Goal: Task Accomplishment & Management: Manage account settings

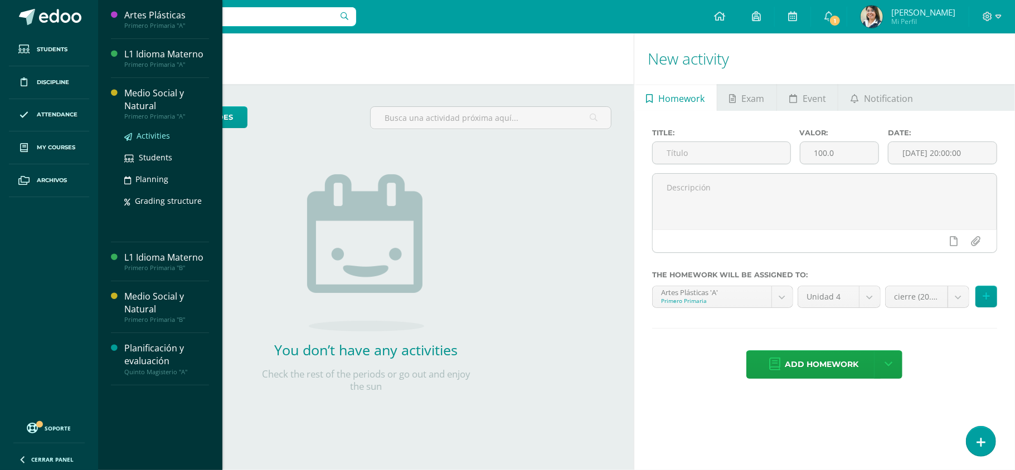
click at [150, 134] on span "Activities" at bounding box center [153, 135] width 33 height 11
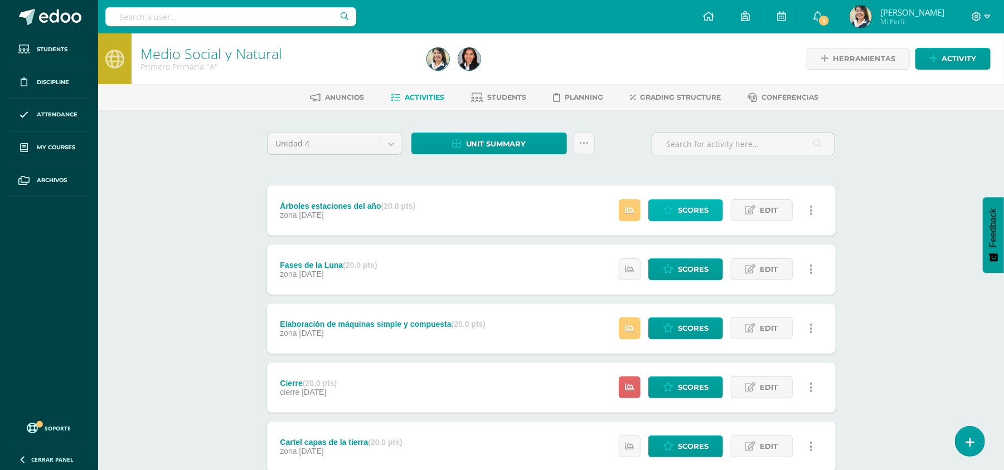
click at [656, 220] on link "Scores" at bounding box center [685, 211] width 75 height 22
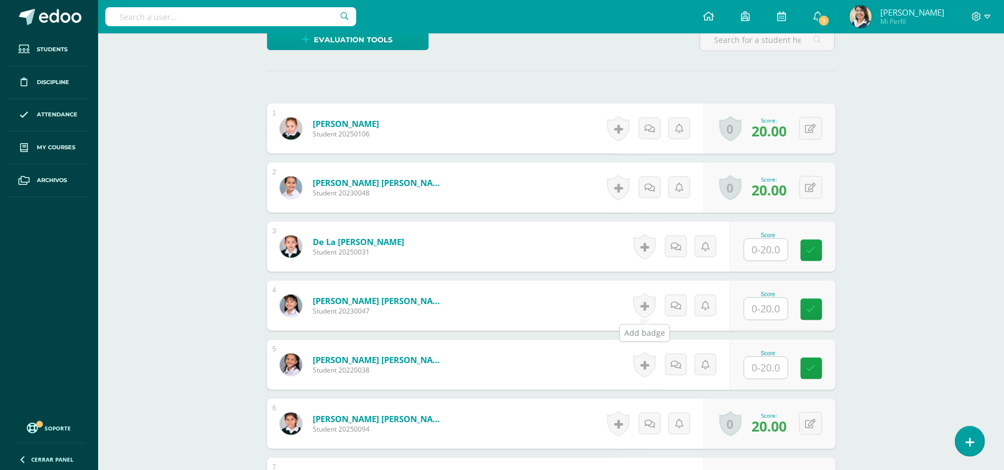
scroll to position [358, 0]
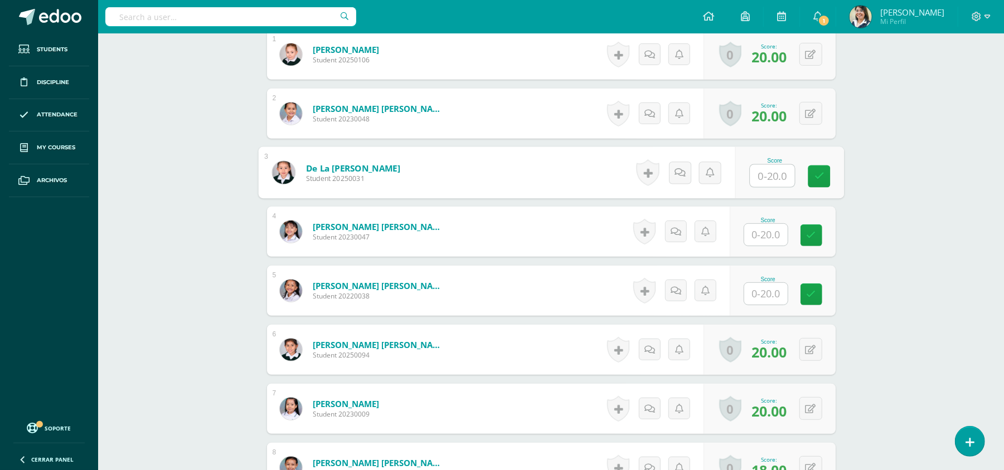
click at [761, 173] on input "text" at bounding box center [772, 176] width 45 height 22
type input "18"
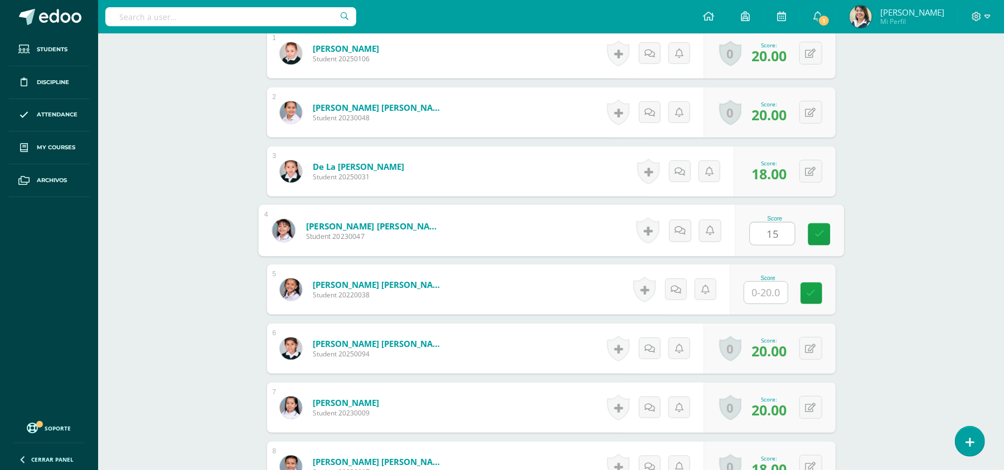
type input "15"
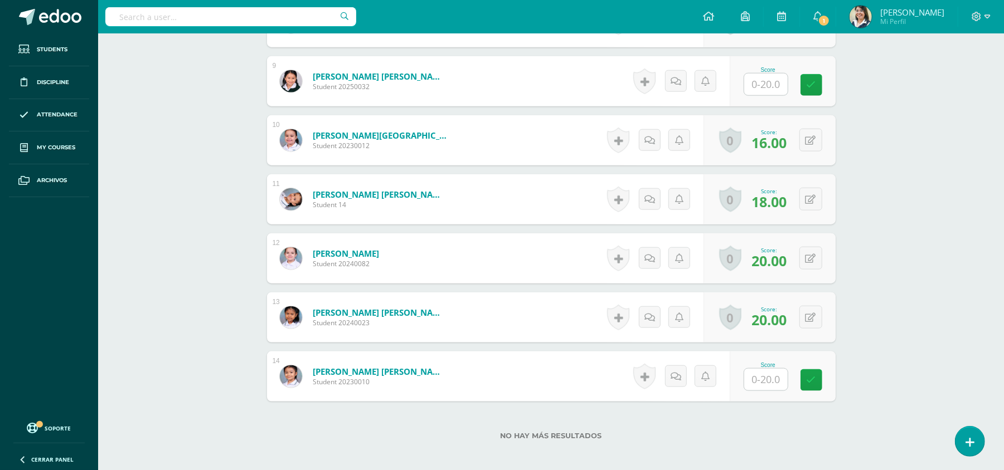
scroll to position [863, 0]
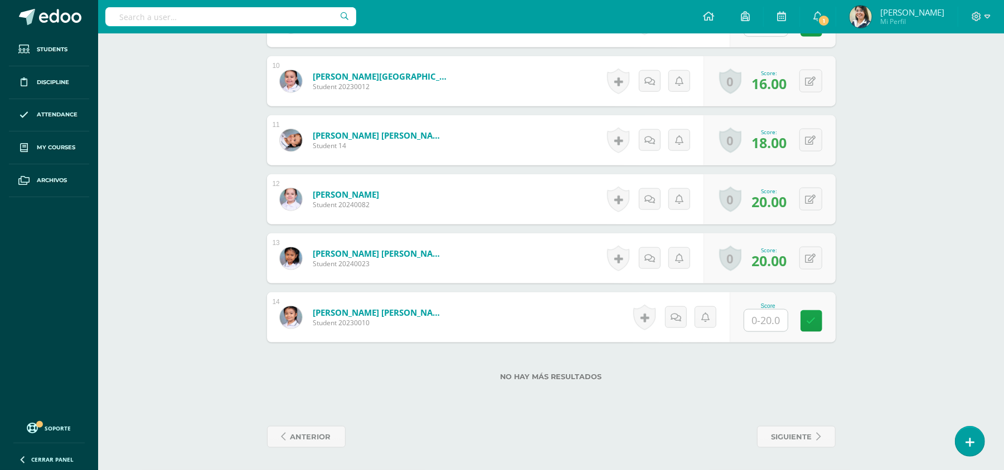
click at [774, 326] on input "text" at bounding box center [765, 321] width 43 height 22
type input "20"
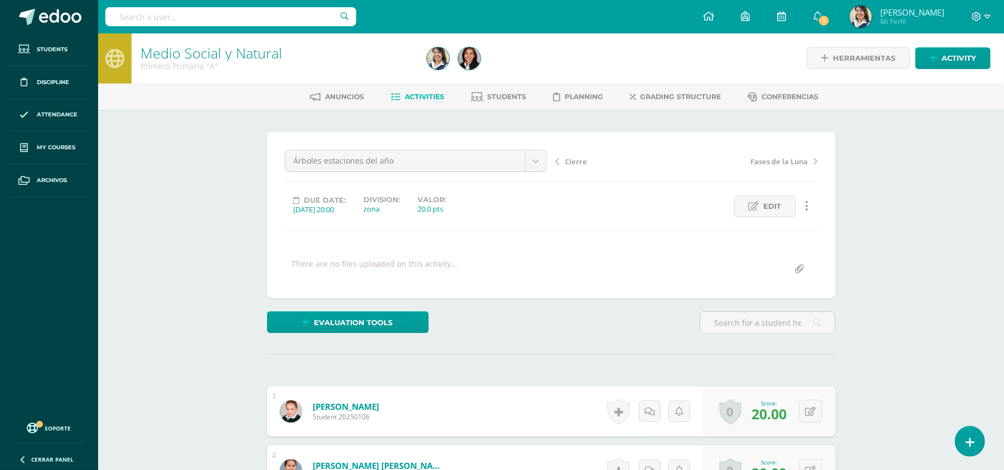
scroll to position [0, 0]
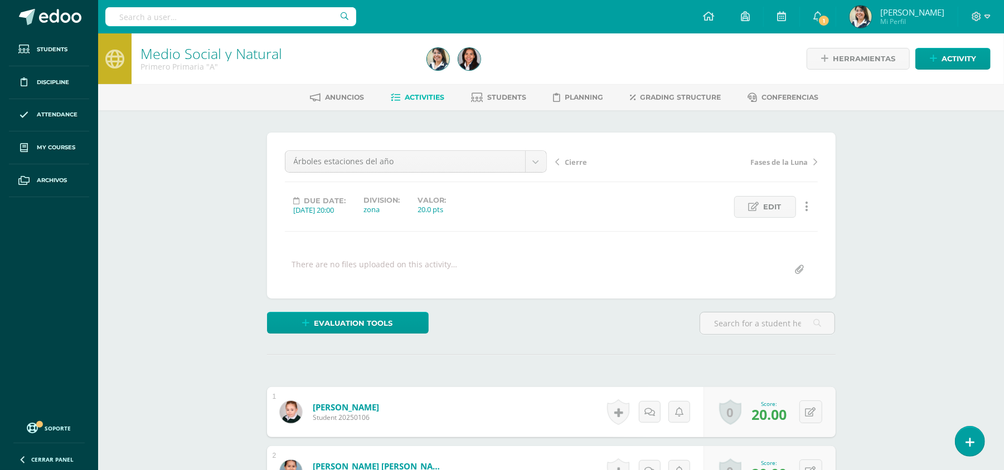
click at [421, 87] on div "Anuncios Activities Students Planning Grading structure Conferencias" at bounding box center [564, 97] width 932 height 26
click at [425, 101] on span "Activities" at bounding box center [425, 97] width 40 height 8
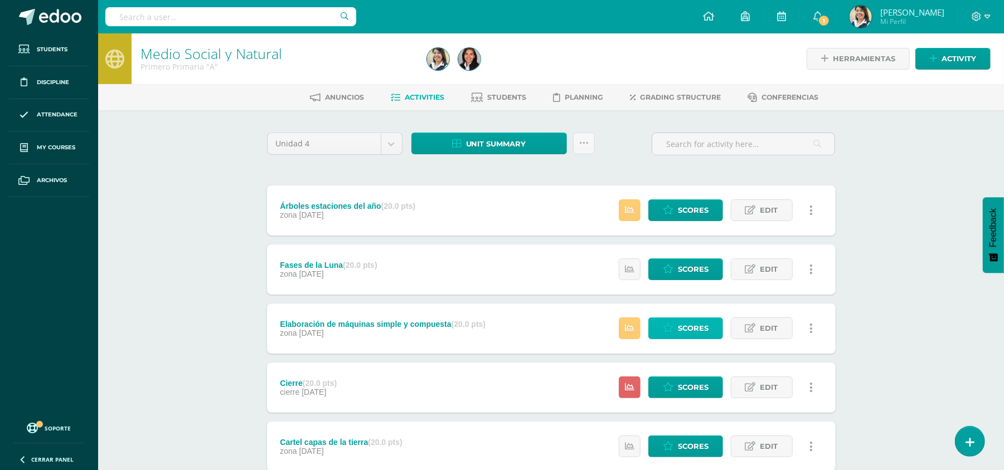
click at [683, 330] on span "Scores" at bounding box center [693, 328] width 31 height 21
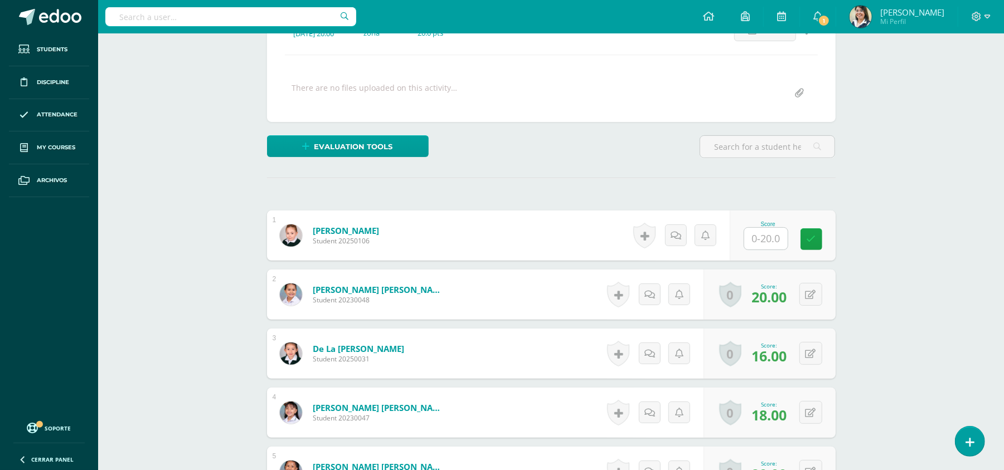
scroll to position [177, 0]
click at [772, 243] on input "text" at bounding box center [765, 238] width 43 height 22
type input "18"
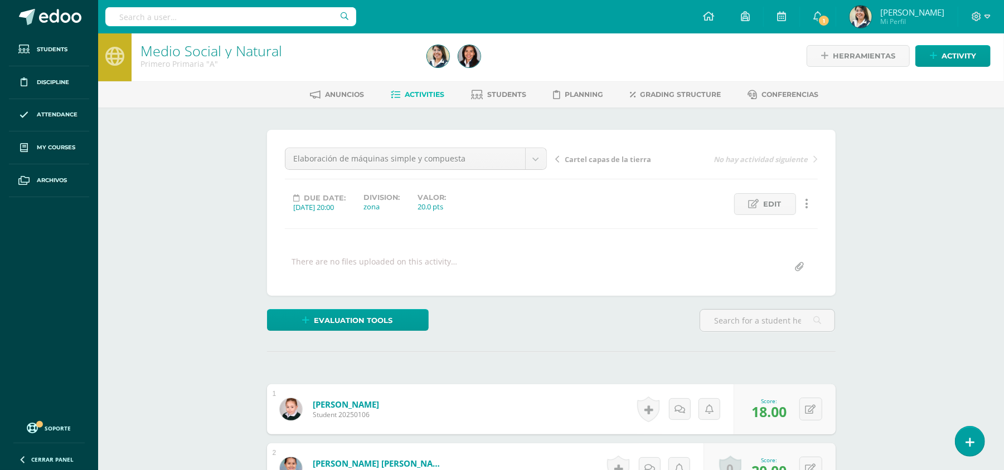
scroll to position [0, 0]
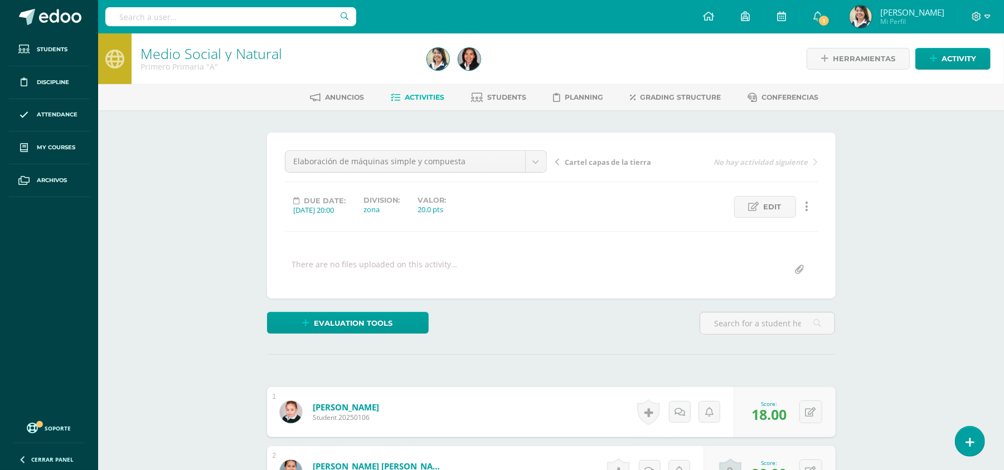
click at [431, 97] on span "Activities" at bounding box center [425, 97] width 40 height 8
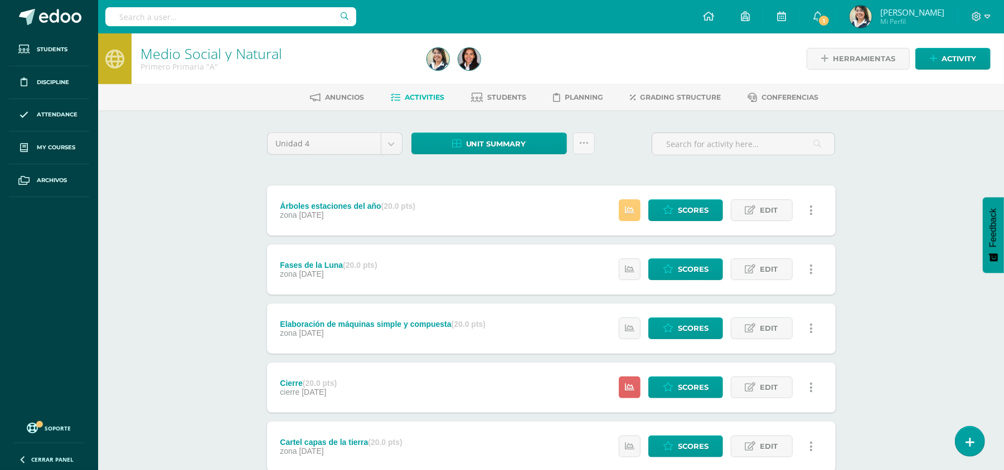
click at [441, 94] on span "Activities" at bounding box center [425, 97] width 40 height 8
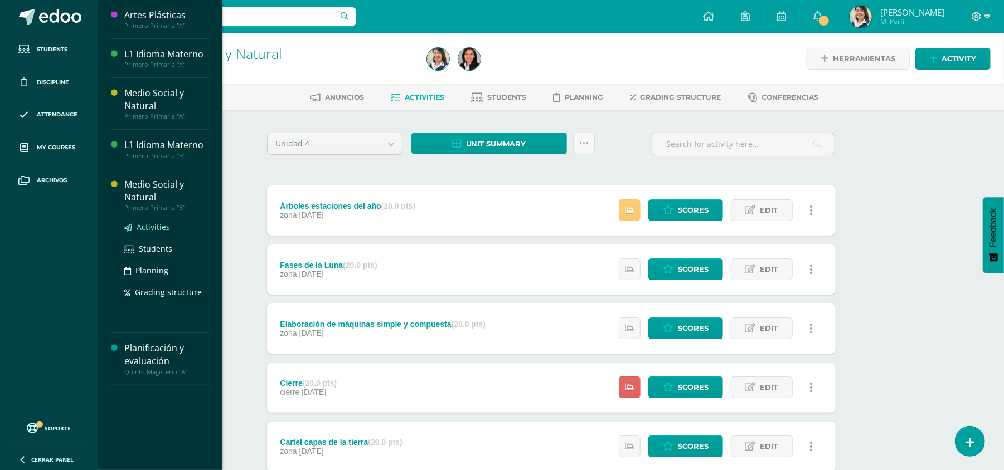
click at [158, 226] on span "Activities" at bounding box center [153, 227] width 33 height 11
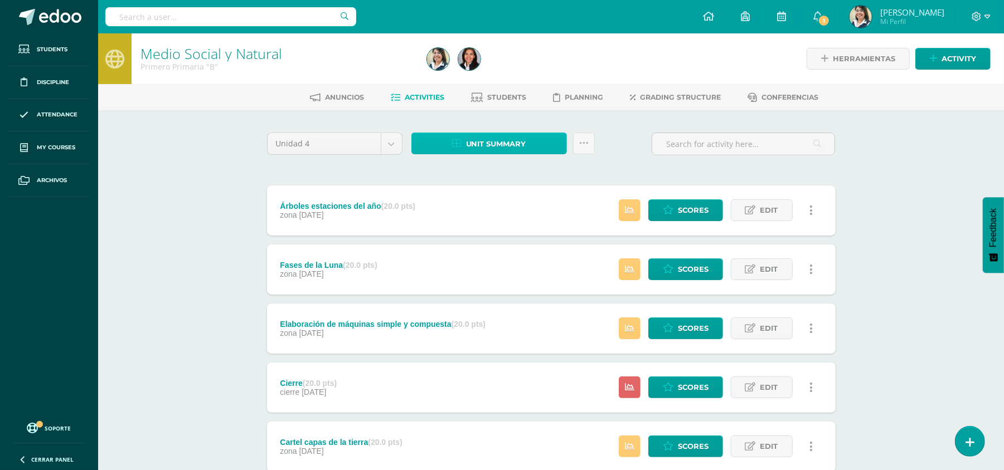
click at [461, 147] on link "Unit summary" at bounding box center [488, 144] width 155 height 22
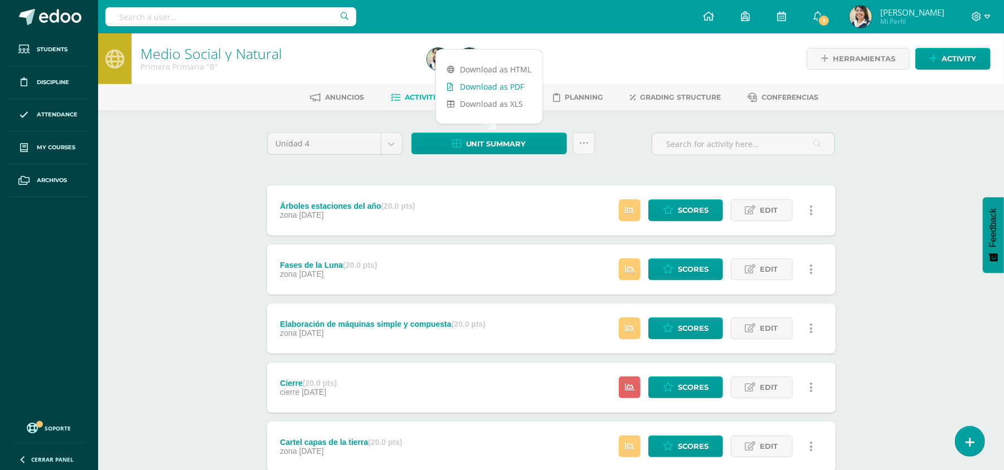
click at [474, 88] on link "Download as PDF" at bounding box center [489, 86] width 106 height 17
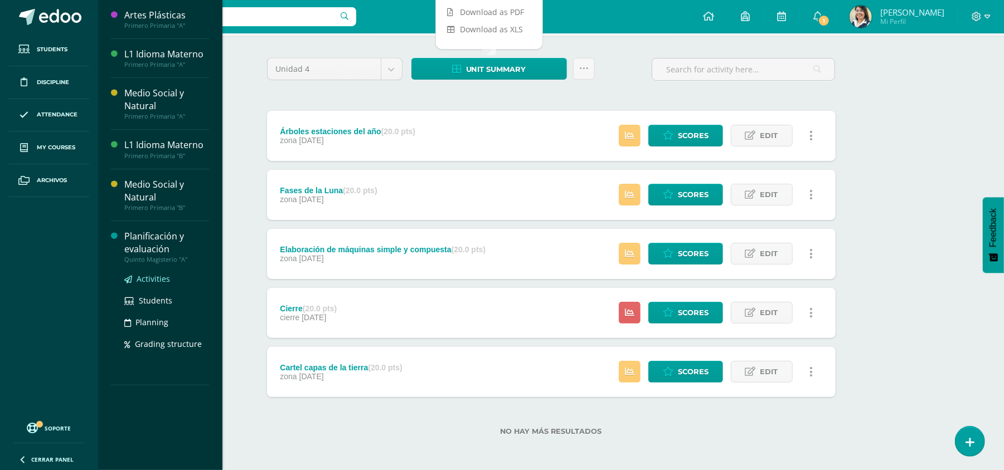
click at [159, 279] on span "Activities" at bounding box center [153, 279] width 33 height 11
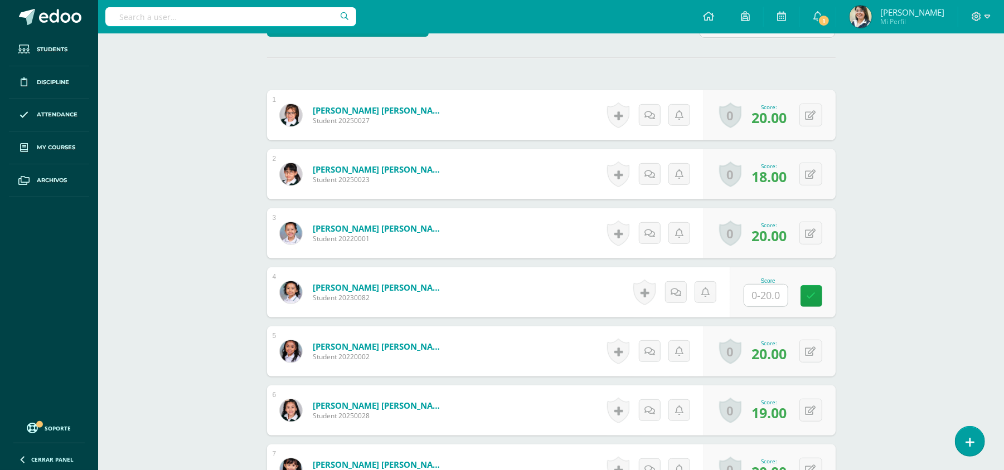
click at [772, 298] on input "text" at bounding box center [765, 296] width 43 height 22
type input "18"
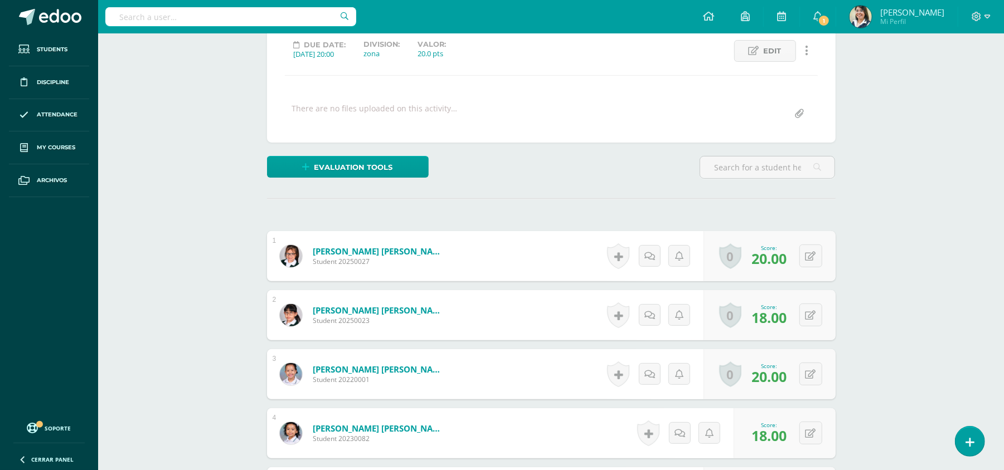
scroll to position [0, 0]
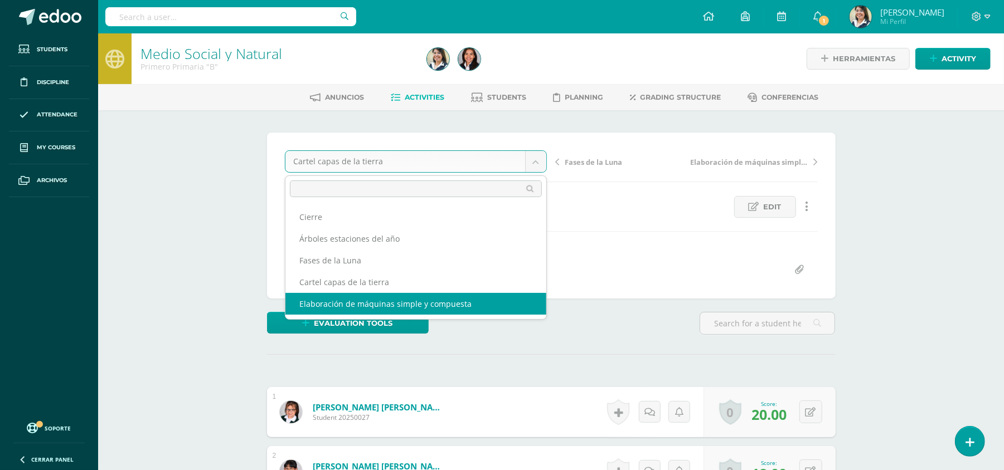
select select "/dashboard/teacher/grade-activity/106028/"
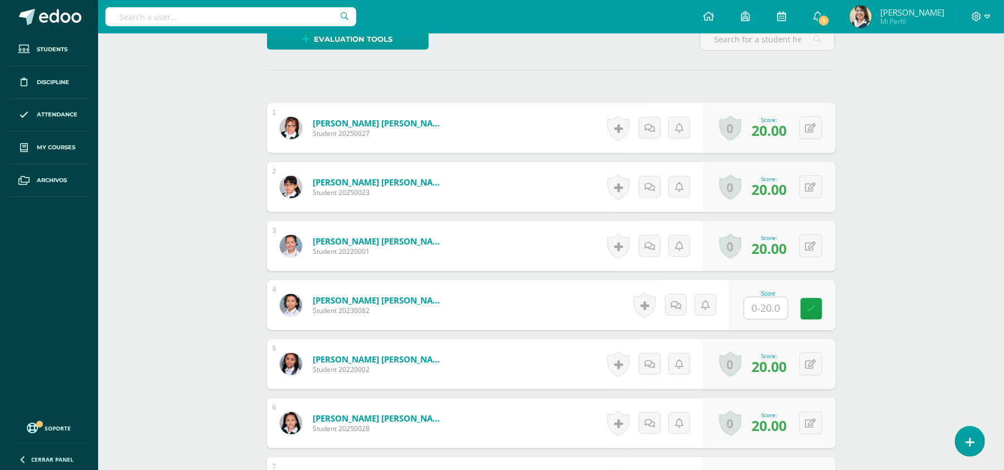
scroll to position [285, 0]
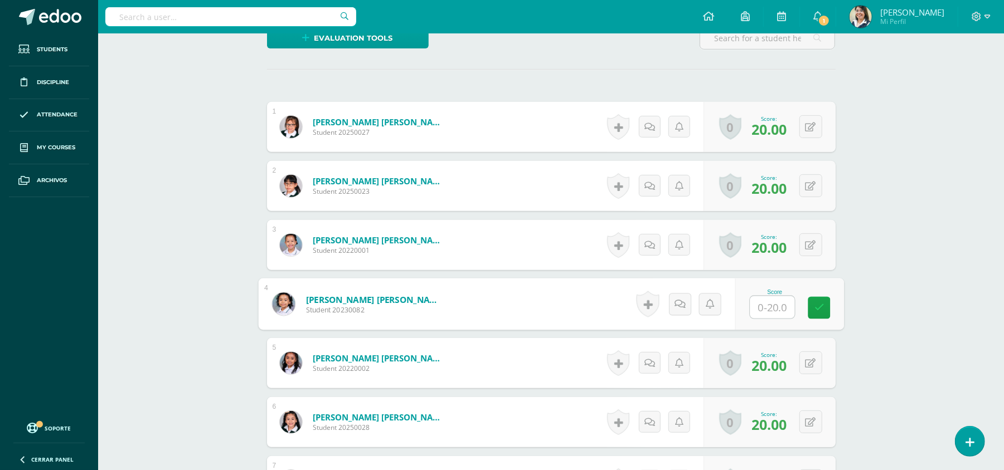
click at [775, 313] on input "text" at bounding box center [772, 307] width 45 height 22
type input "17"
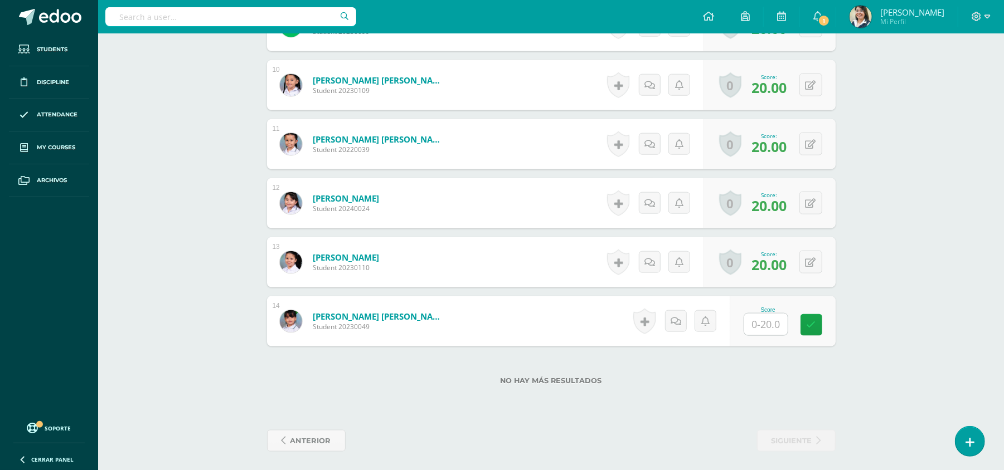
scroll to position [863, 0]
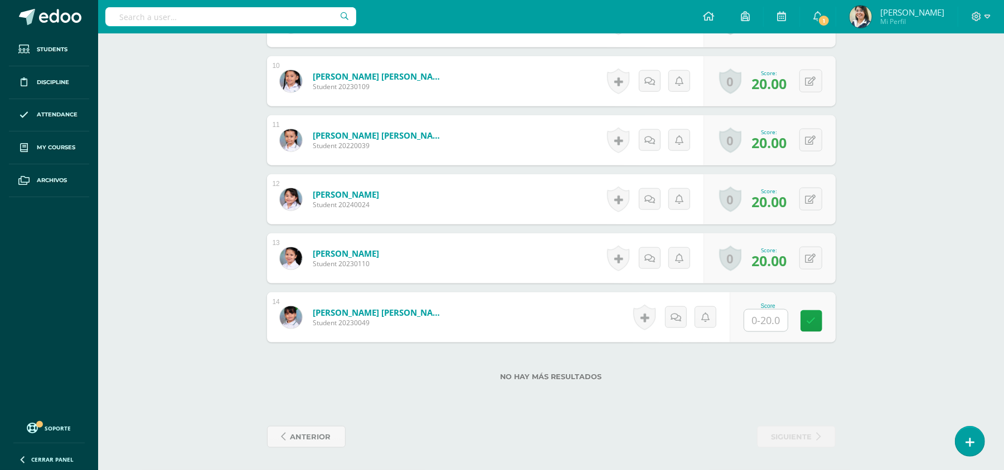
click at [763, 319] on input "text" at bounding box center [765, 321] width 43 height 22
type input "18"
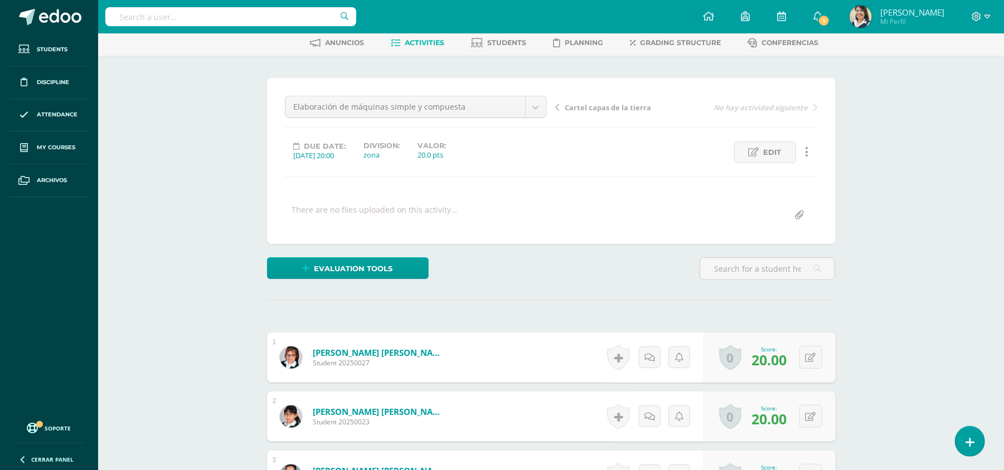
scroll to position [0, 0]
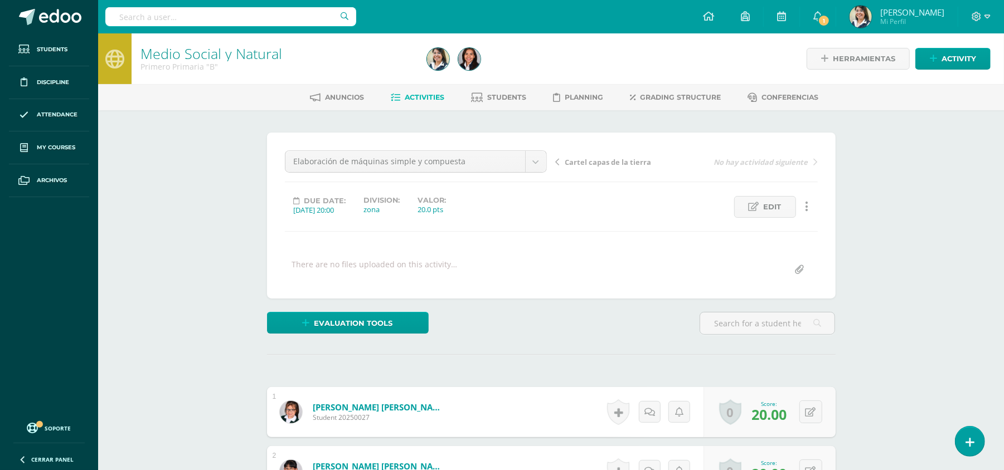
click at [422, 90] on link "Activities" at bounding box center [417, 98] width 53 height 18
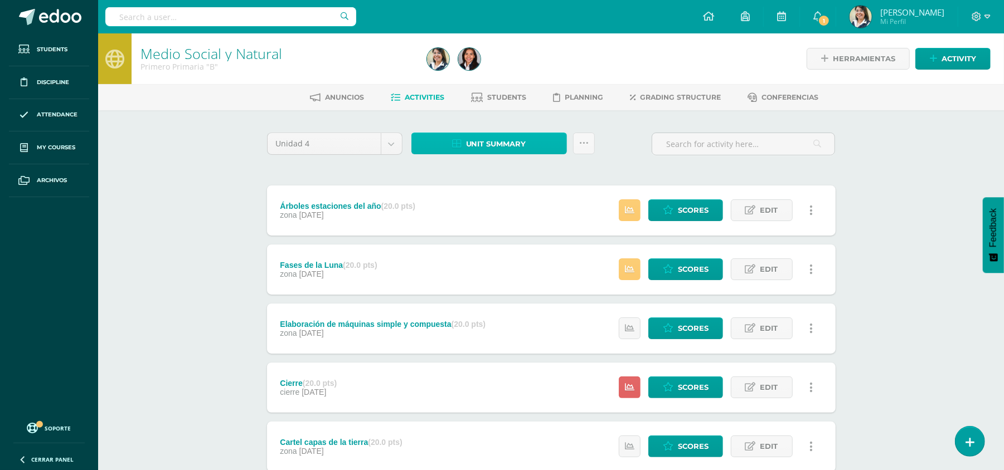
click at [527, 145] on link "Unit summary" at bounding box center [488, 144] width 155 height 22
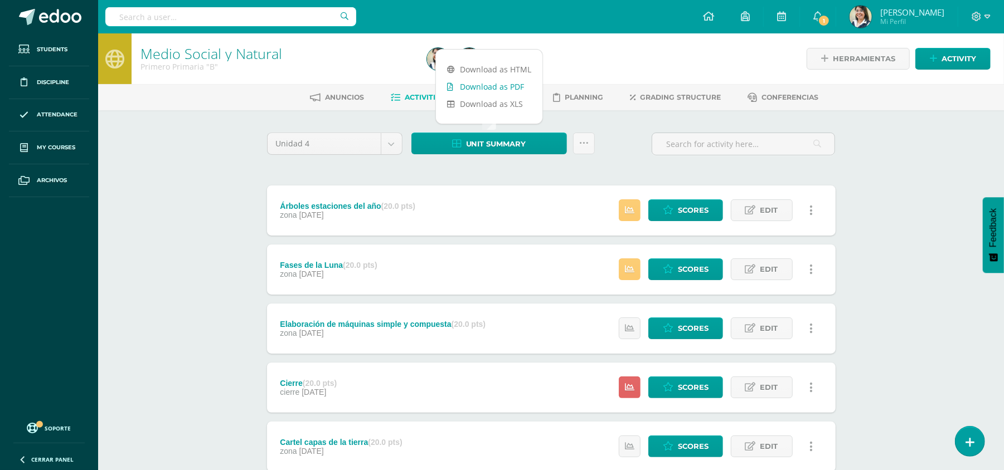
click at [522, 79] on link "Download as PDF" at bounding box center [489, 86] width 106 height 17
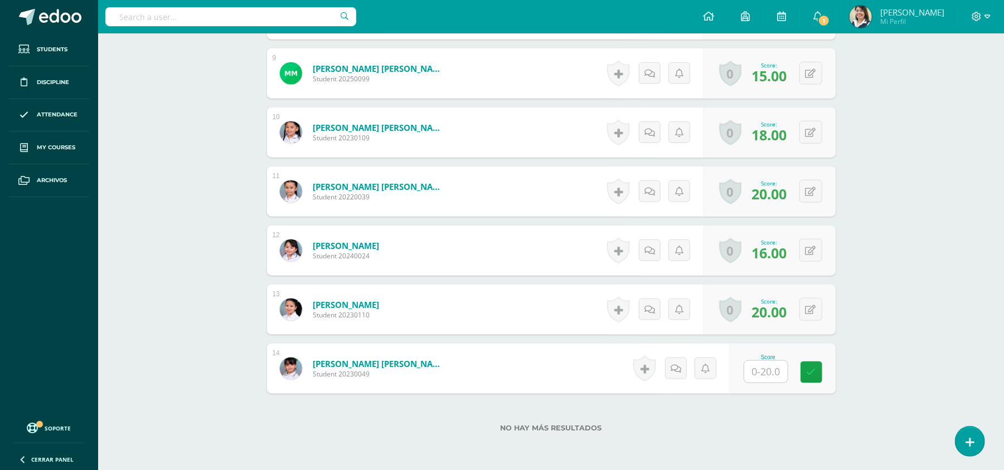
scroll to position [863, 0]
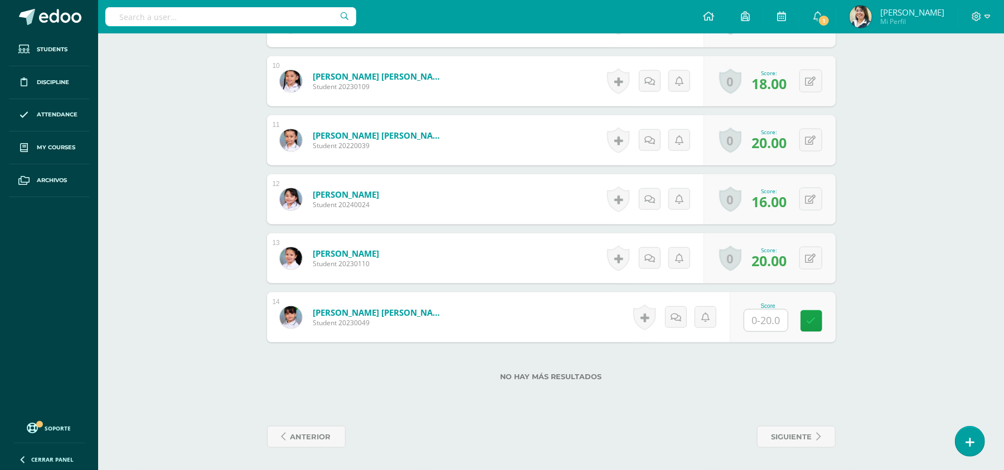
click at [766, 326] on input "text" at bounding box center [765, 321] width 43 height 22
type input "1"
type input "20"
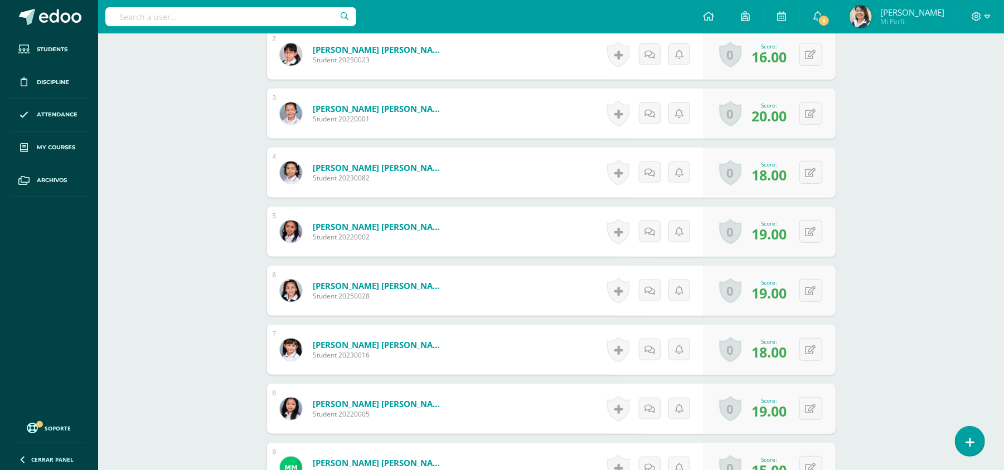
scroll to position [0, 0]
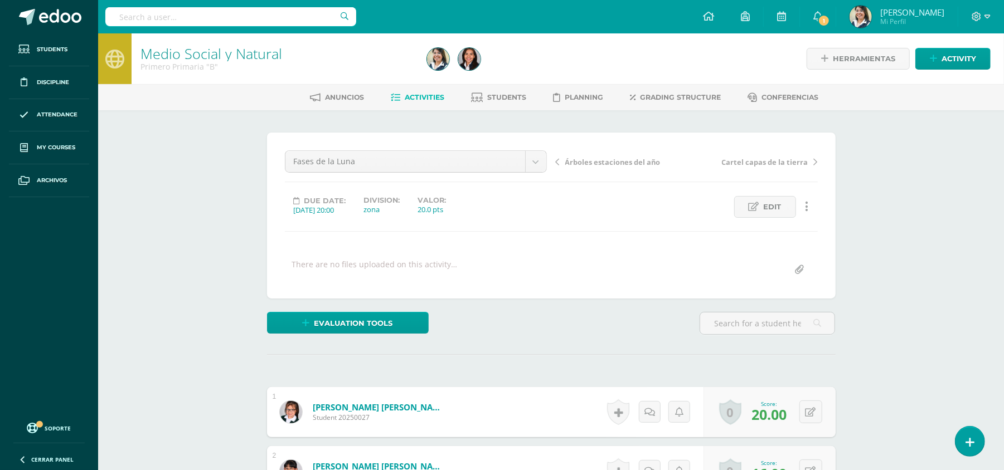
click at [427, 101] on span "Activities" at bounding box center [425, 97] width 40 height 8
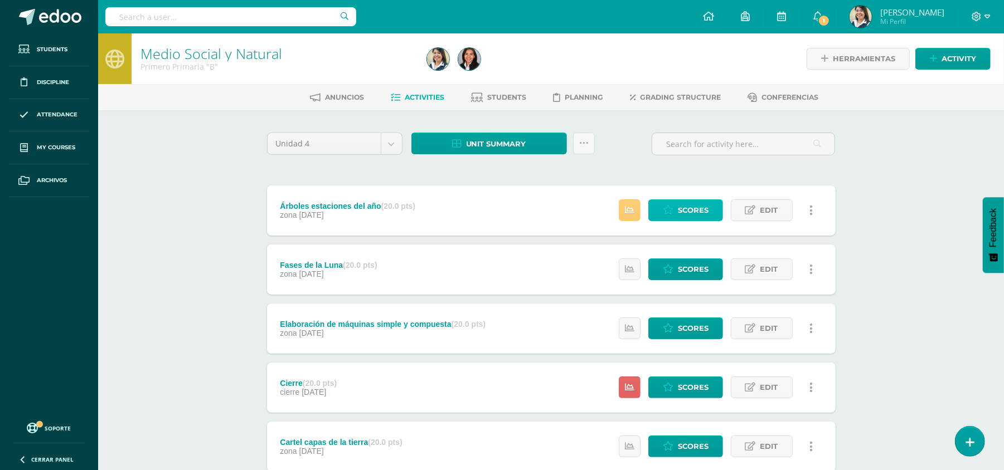
click at [684, 204] on span "Scores" at bounding box center [693, 210] width 31 height 21
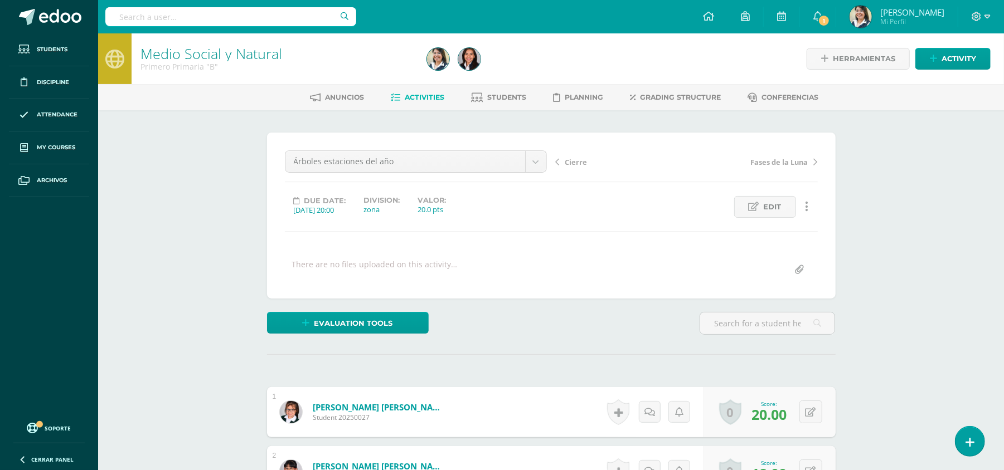
scroll to position [1, 0]
click at [422, 88] on link "Activities" at bounding box center [417, 97] width 53 height 18
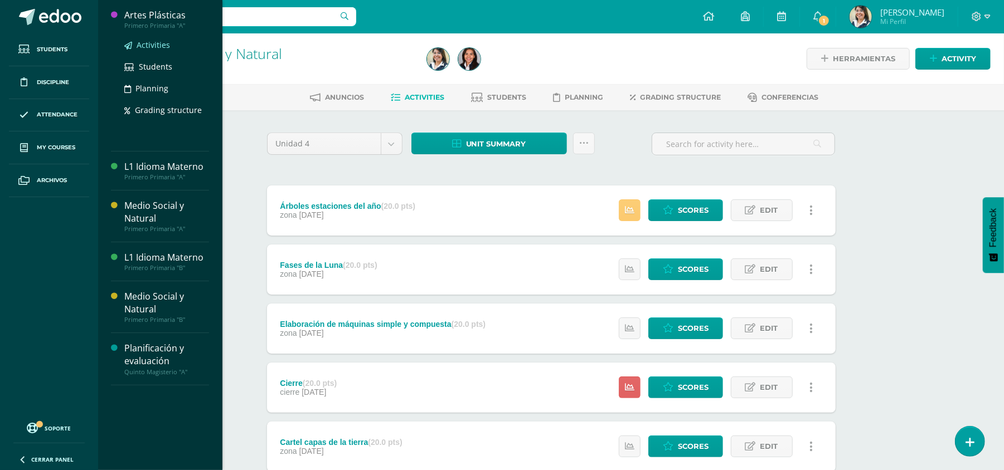
click at [156, 47] on span "Activities" at bounding box center [153, 45] width 33 height 11
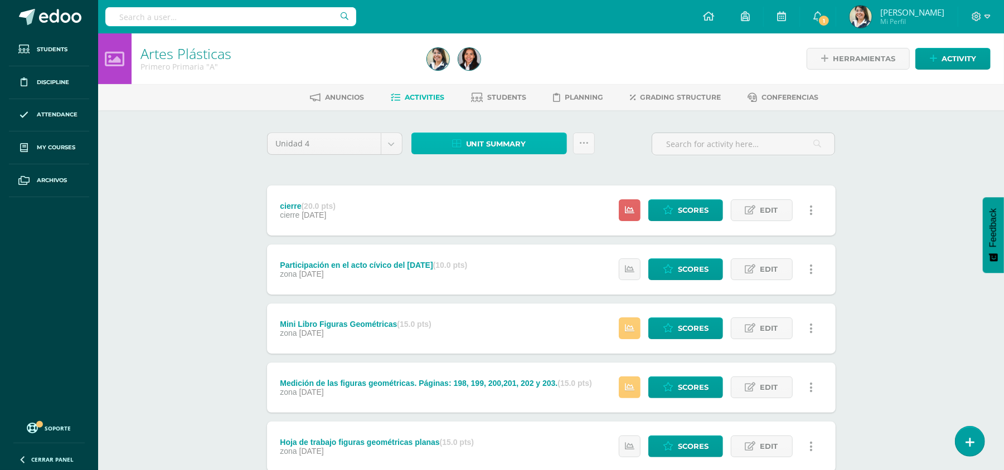
click at [476, 139] on span "Unit summary" at bounding box center [496, 144] width 60 height 21
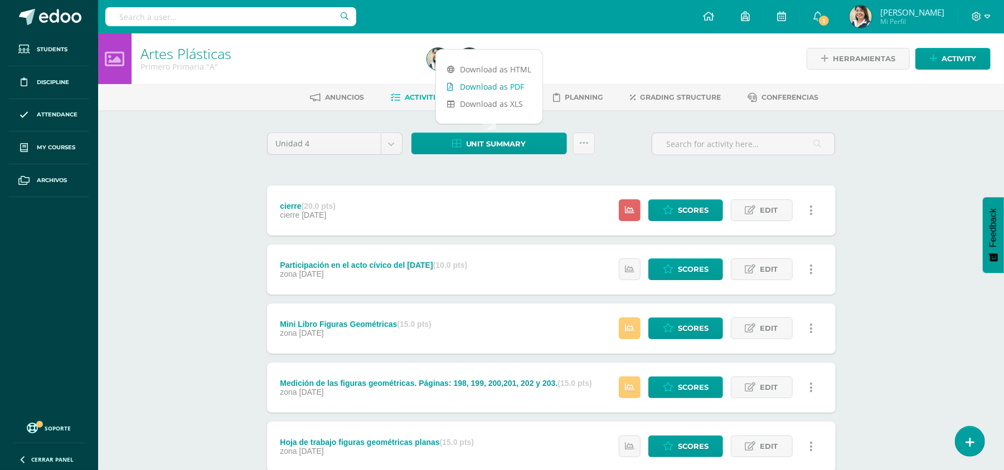
click at [509, 85] on link "Download as PDF" at bounding box center [489, 86] width 106 height 17
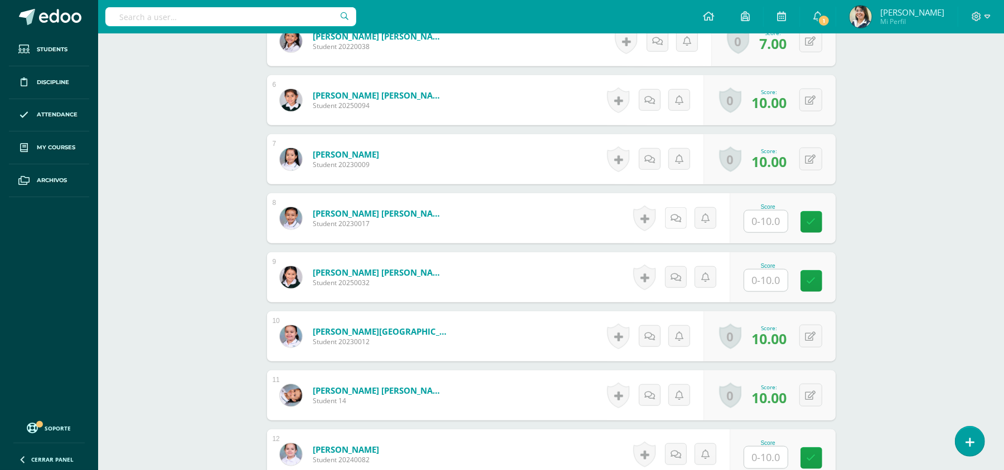
scroll to position [819, 0]
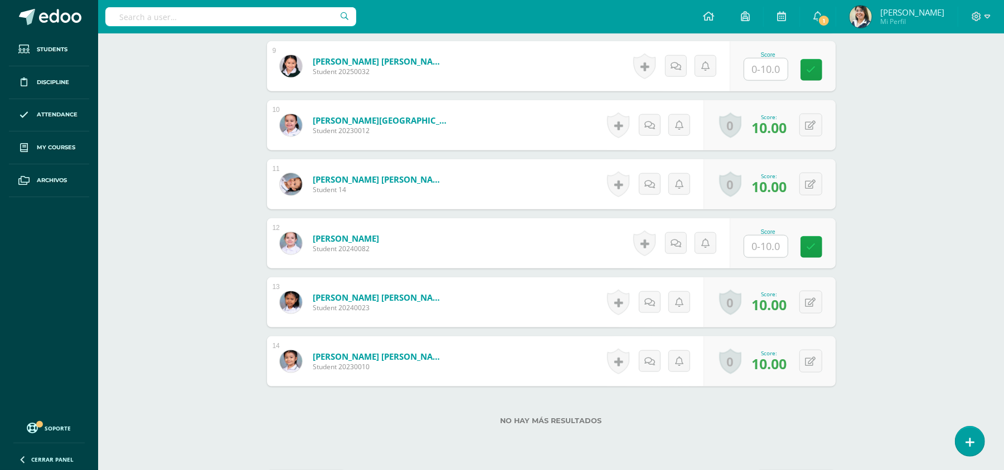
click at [771, 250] on input "text" at bounding box center [765, 247] width 43 height 22
type input "10"
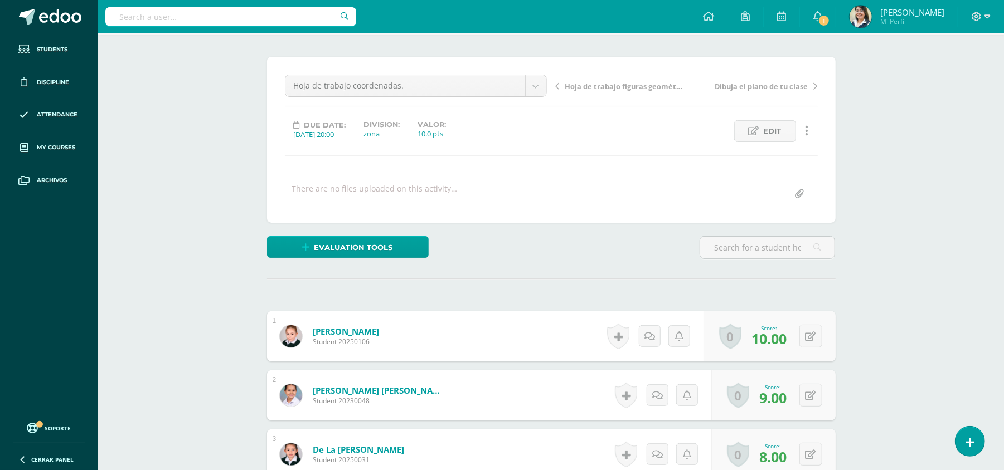
scroll to position [0, 0]
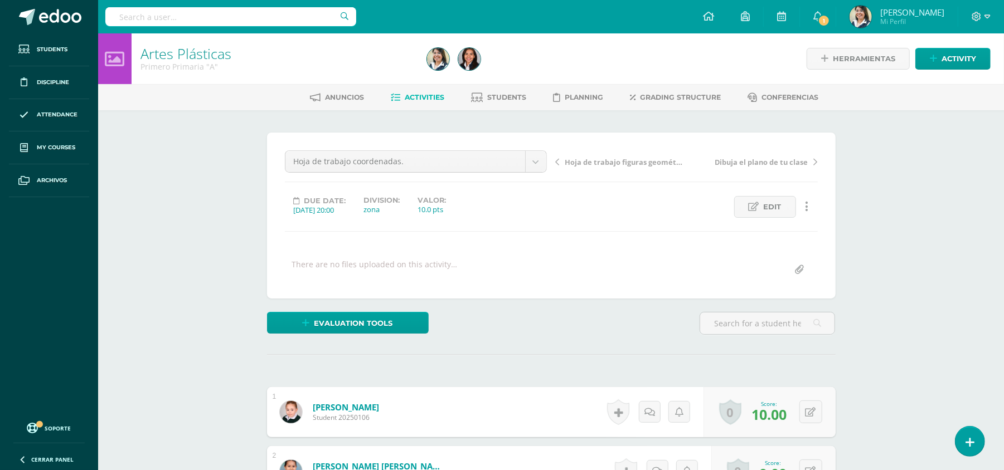
click at [407, 96] on span "Activities" at bounding box center [425, 97] width 40 height 8
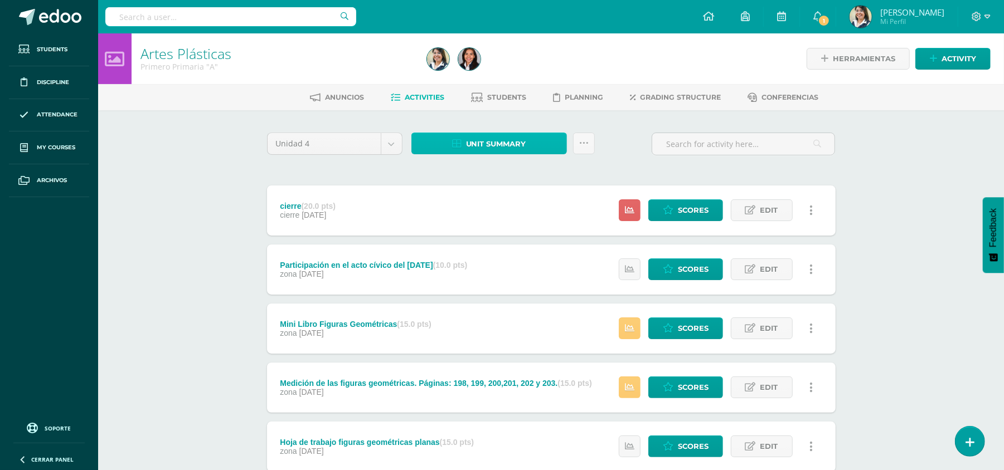
click at [489, 146] on span "Unit summary" at bounding box center [496, 144] width 60 height 21
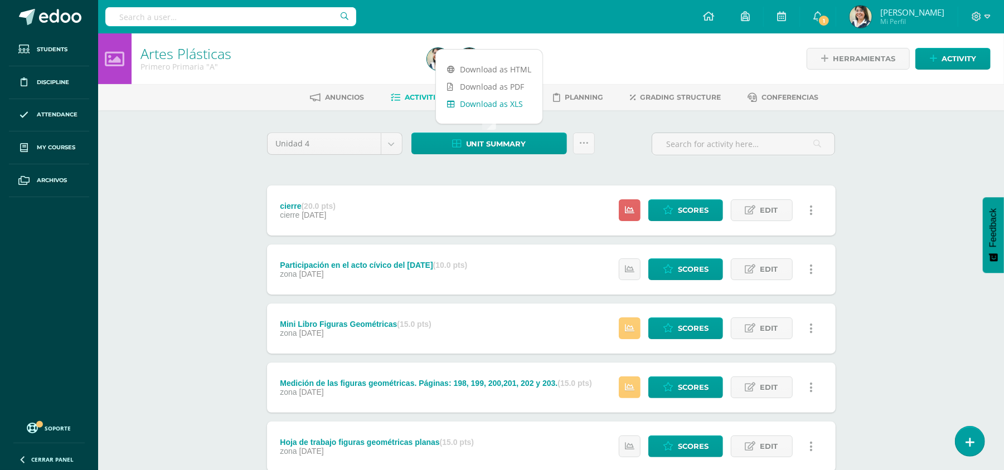
click at [492, 105] on link "Download as XLS" at bounding box center [489, 103] width 106 height 17
click at [494, 85] on link "Download as PDF" at bounding box center [489, 86] width 106 height 17
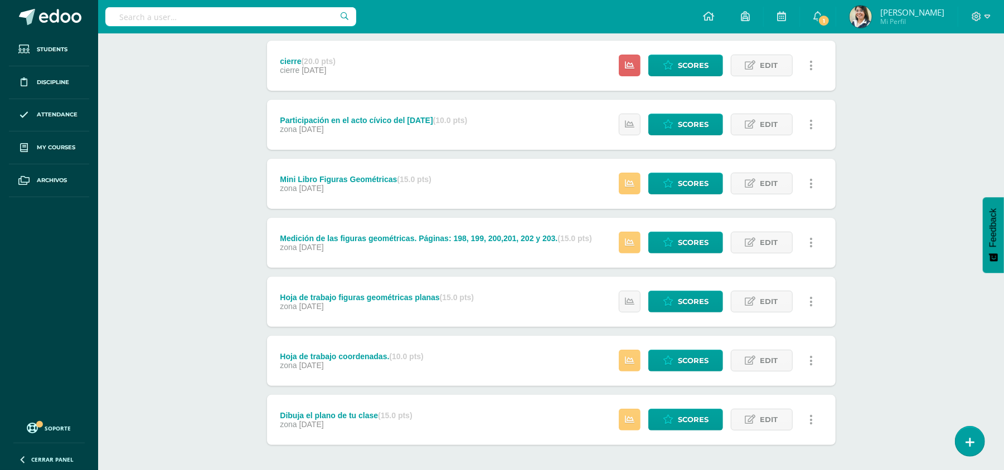
scroll to position [148, 0]
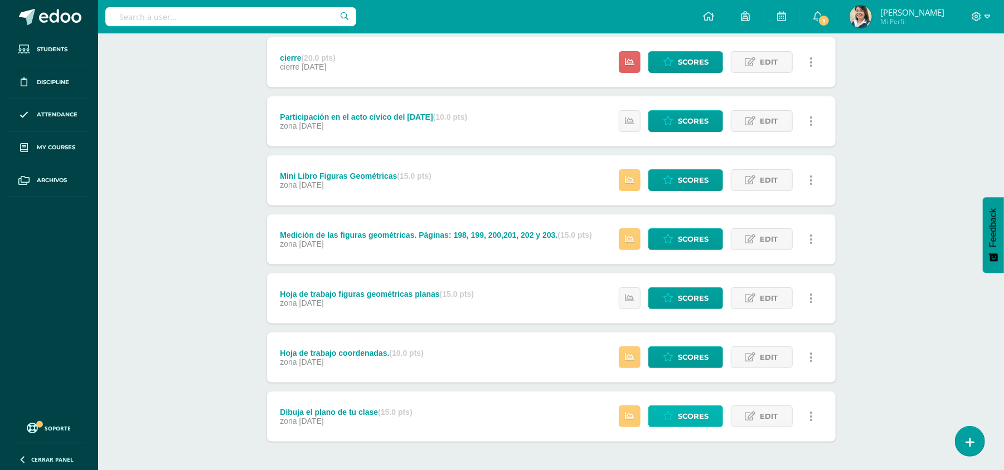
click at [668, 417] on icon at bounding box center [668, 416] width 11 height 9
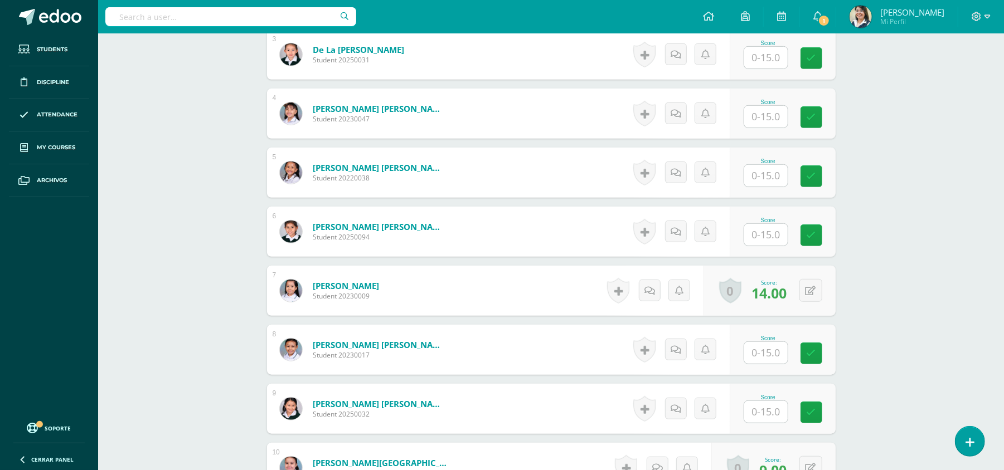
scroll to position [475, 0]
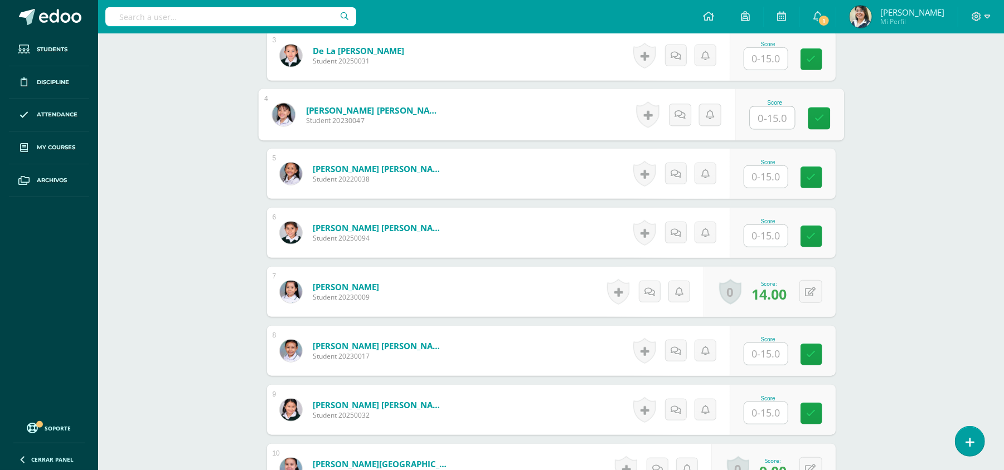
click at [765, 120] on input "text" at bounding box center [772, 118] width 45 height 22
type input "13"
click at [754, 57] on input "text" at bounding box center [772, 59] width 45 height 22
type input "15"
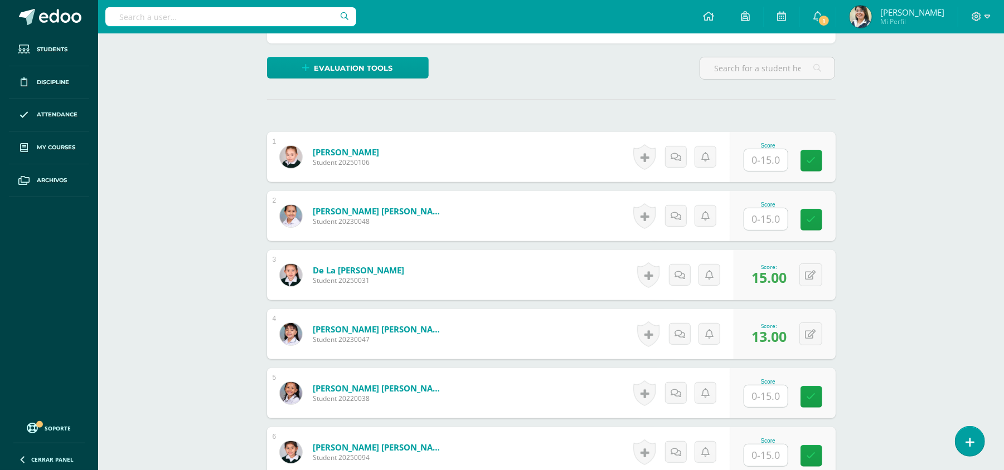
scroll to position [252, 0]
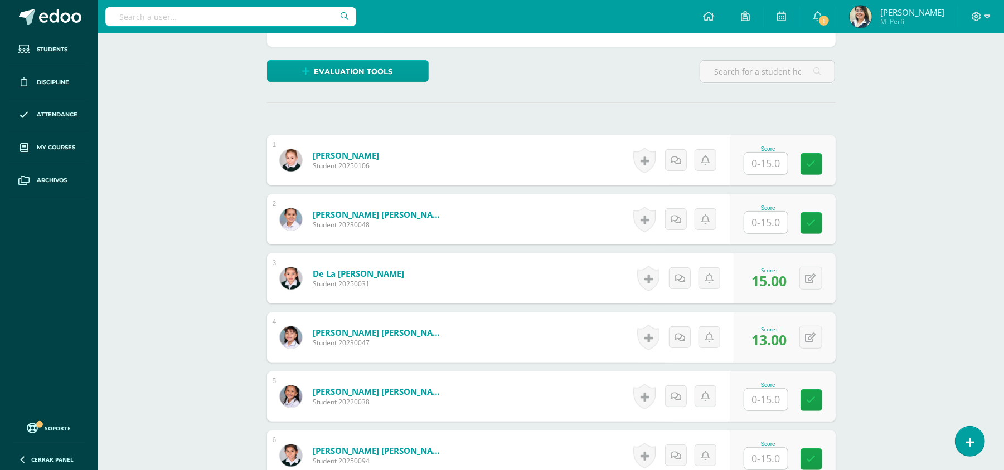
click at [765, 168] on input "text" at bounding box center [765, 164] width 43 height 22
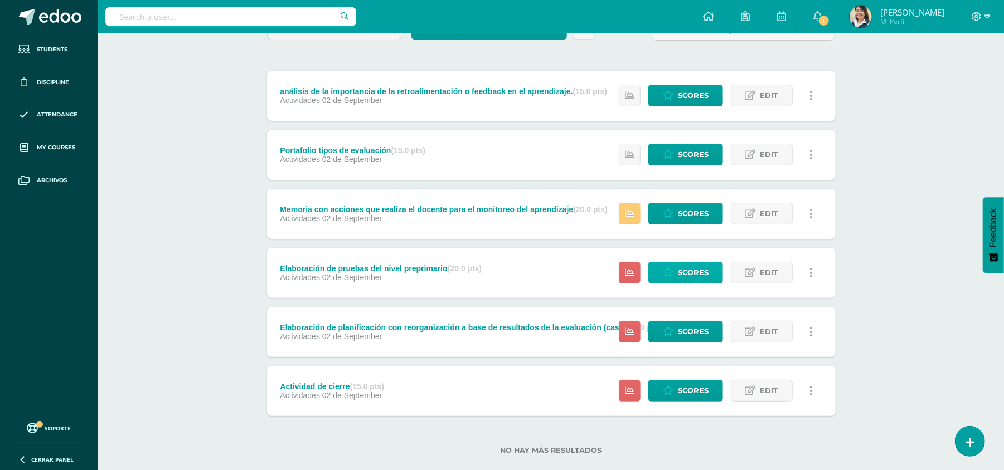
scroll to position [134, 0]
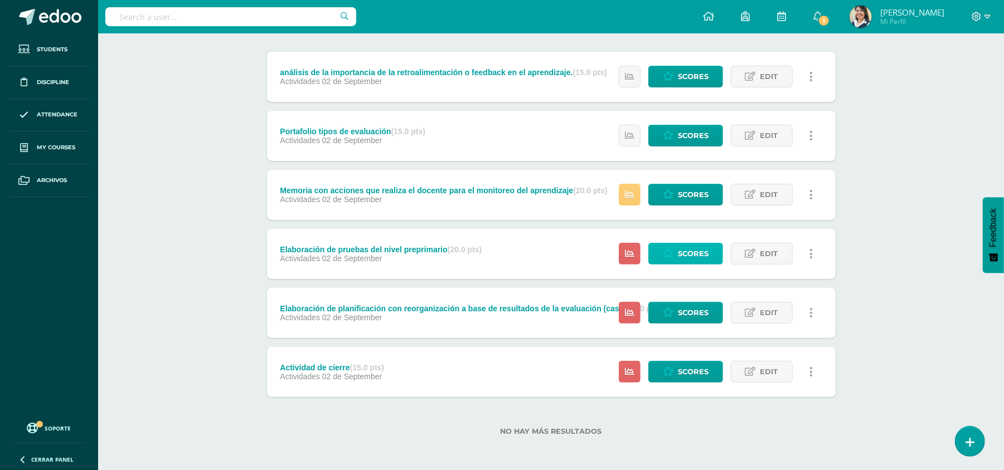
click at [672, 254] on icon at bounding box center [668, 253] width 11 height 9
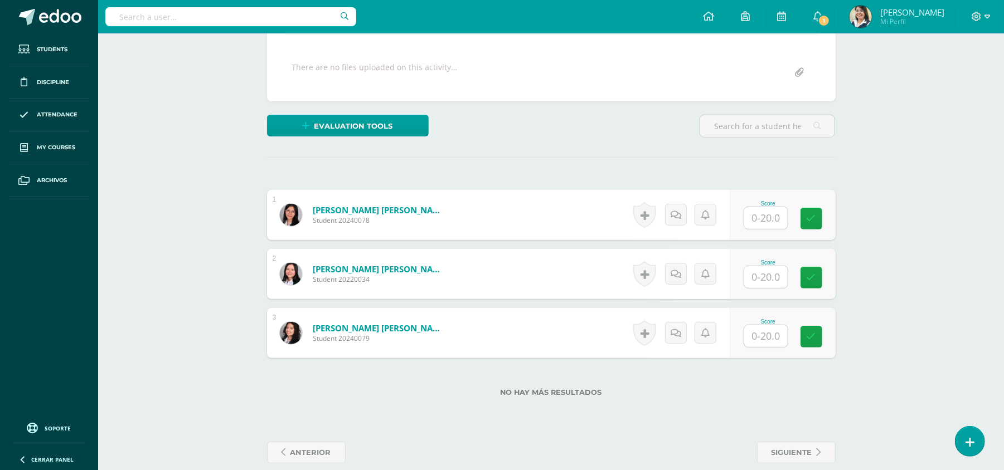
scroll to position [211, 0]
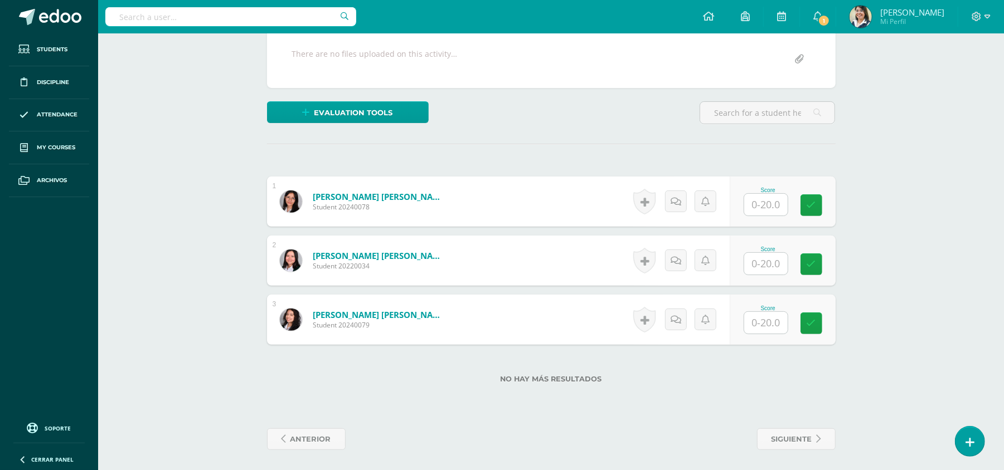
click at [776, 206] on input "text" at bounding box center [765, 205] width 43 height 22
type input "20"
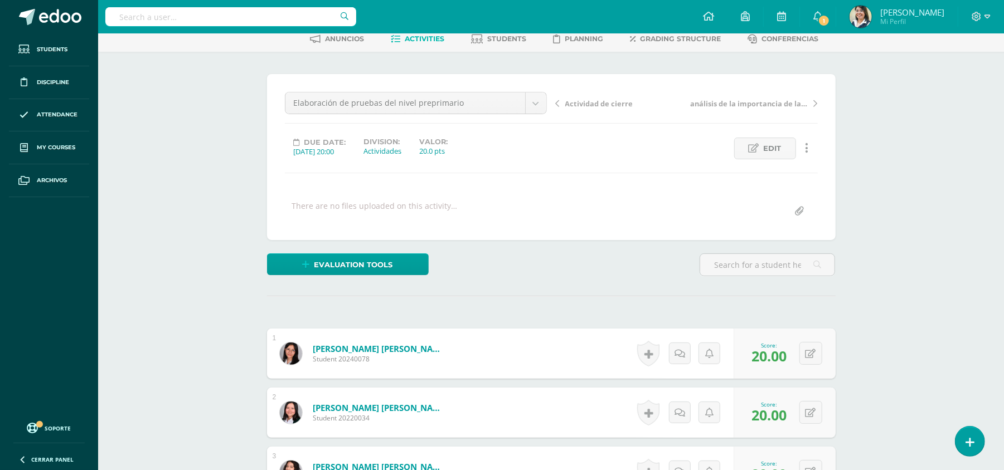
scroll to position [0, 0]
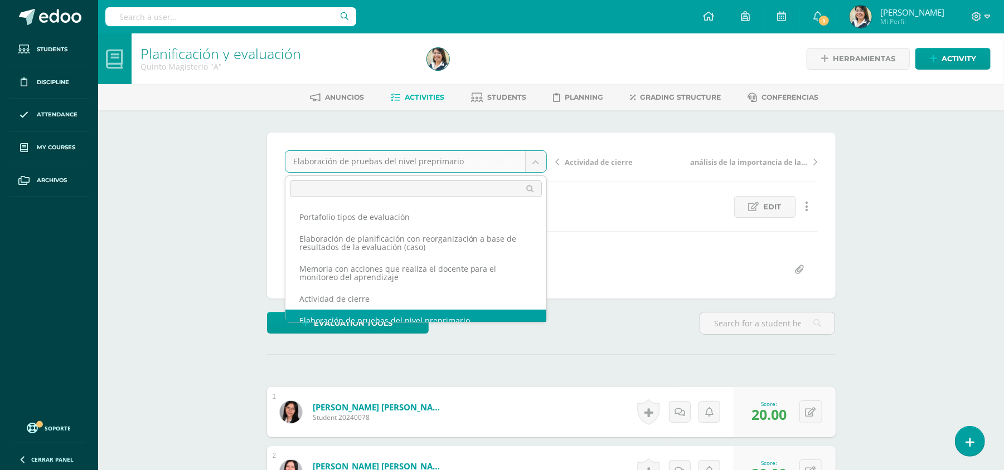
click at [379, 163] on body "Students Discipline Attendance My courses Archivos Soporte Help Reportar un pro…" at bounding box center [502, 341] width 1004 height 683
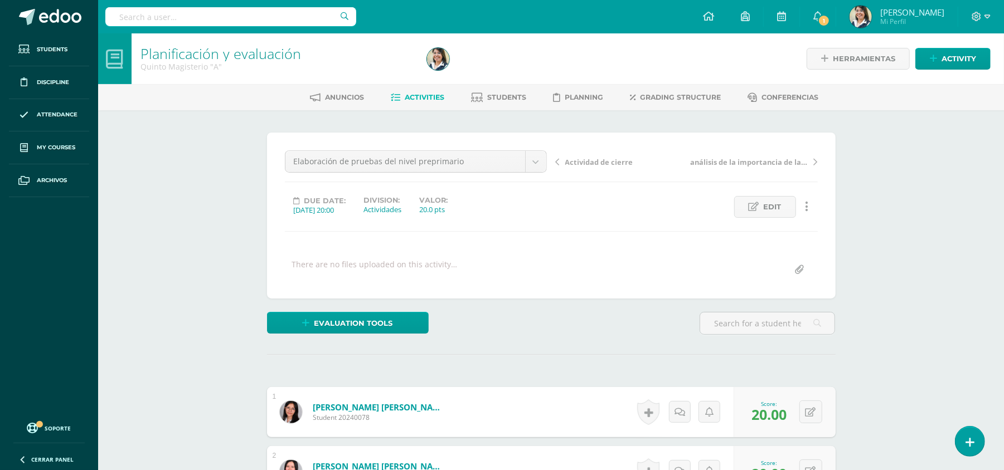
click at [413, 103] on body "Students Discipline Attendance My courses Archivos Soporte Help Reportar un pro…" at bounding box center [502, 341] width 1004 height 683
click at [413, 103] on link "Activities" at bounding box center [417, 98] width 53 height 18
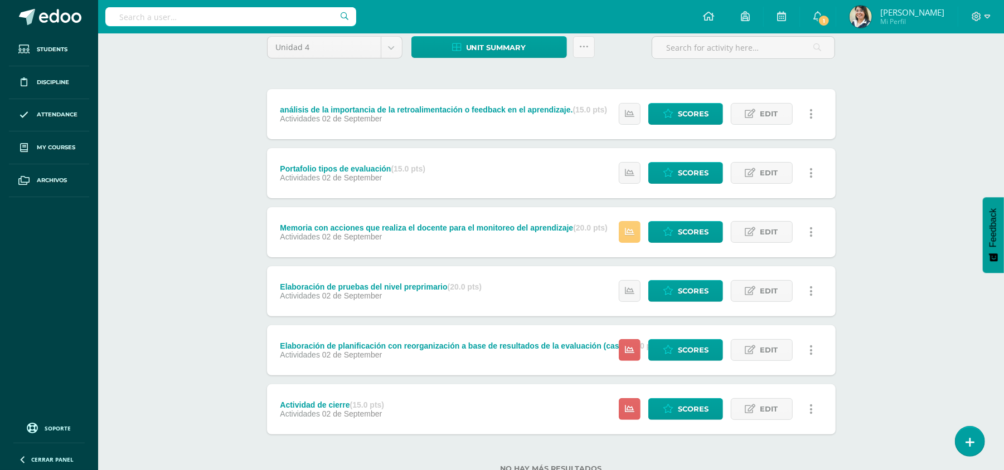
scroll to position [134, 0]
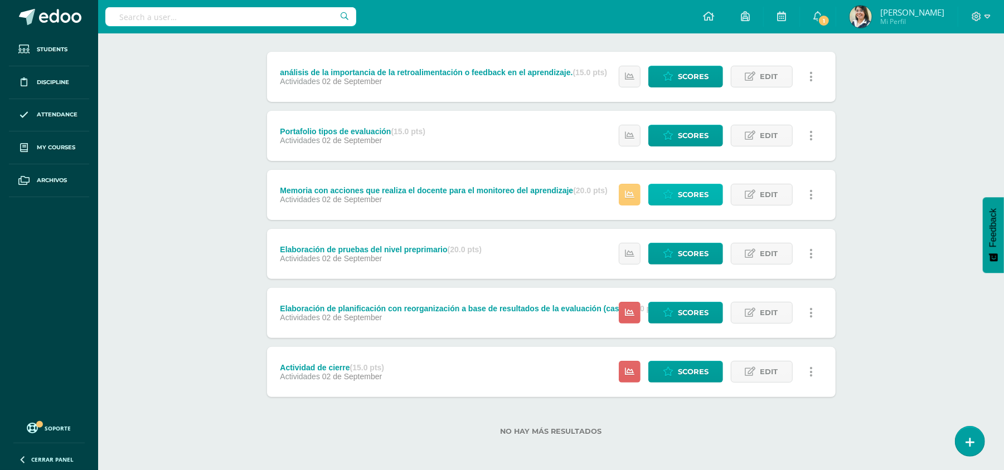
click at [679, 197] on span "Scores" at bounding box center [693, 194] width 31 height 21
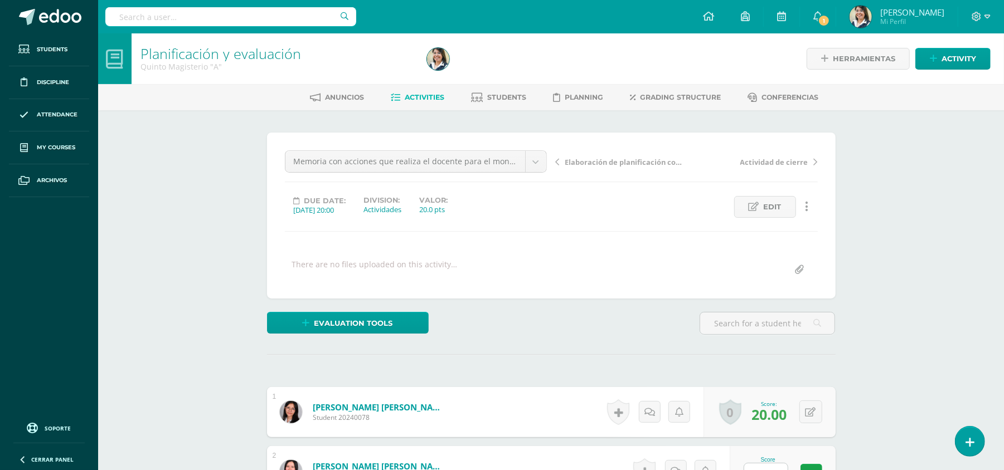
scroll to position [212, 0]
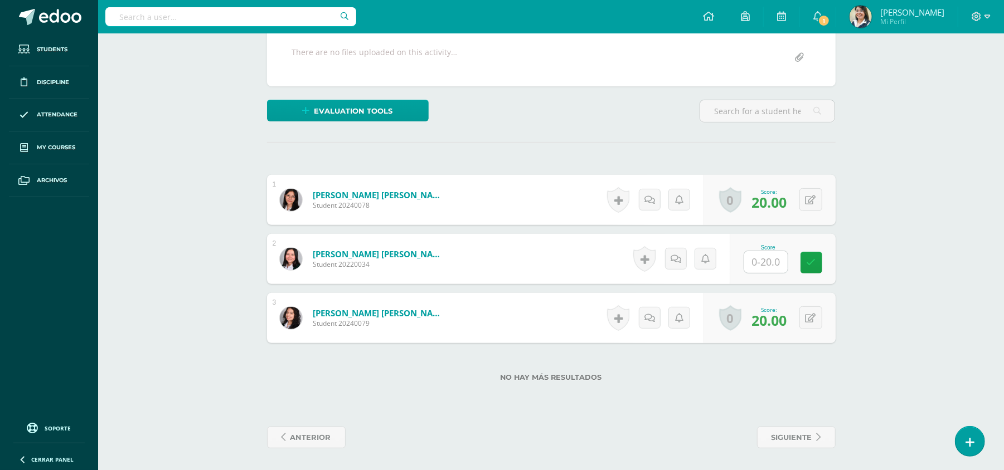
click at [781, 271] on input "text" at bounding box center [765, 262] width 43 height 22
type input "20"
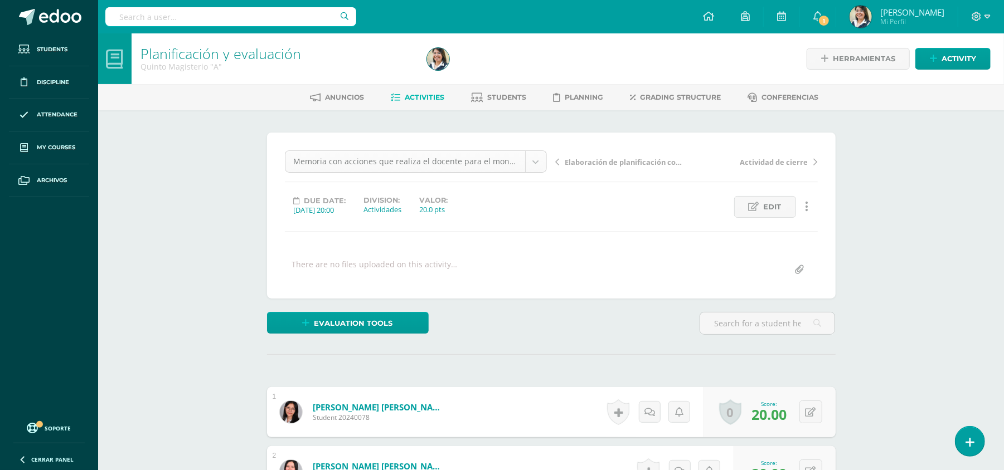
click at [424, 172] on body "Students Discipline Attendance My courses Archivos Soporte Help Reportar un pro…" at bounding box center [502, 341] width 1004 height 683
click at [408, 94] on body "Students Discipline Attendance My courses Archivos Soporte Help Reportar un pro…" at bounding box center [502, 341] width 1004 height 683
click at [427, 99] on span "Activities" at bounding box center [425, 97] width 40 height 8
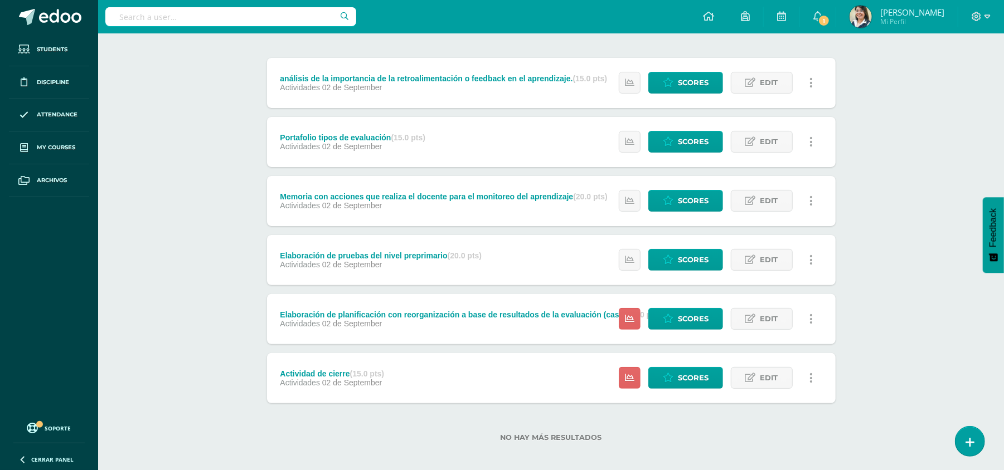
scroll to position [134, 0]
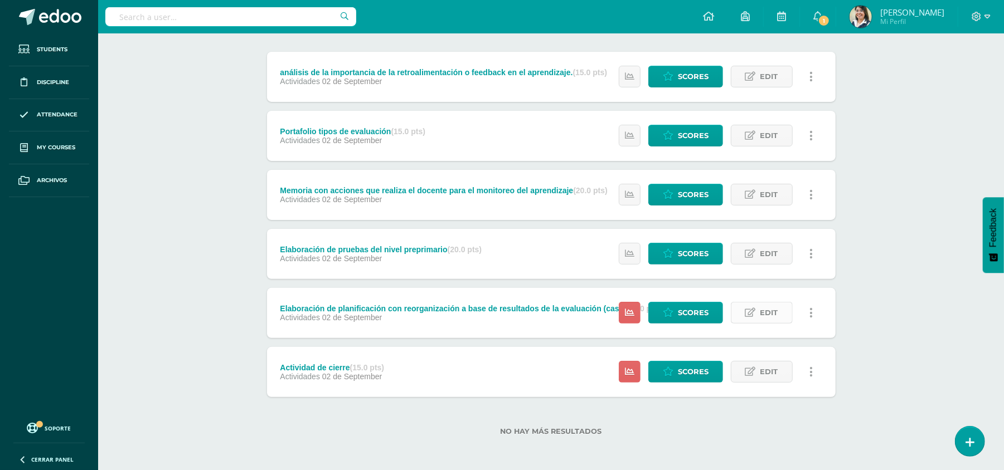
click at [742, 310] on link "Edit" at bounding box center [762, 313] width 62 height 22
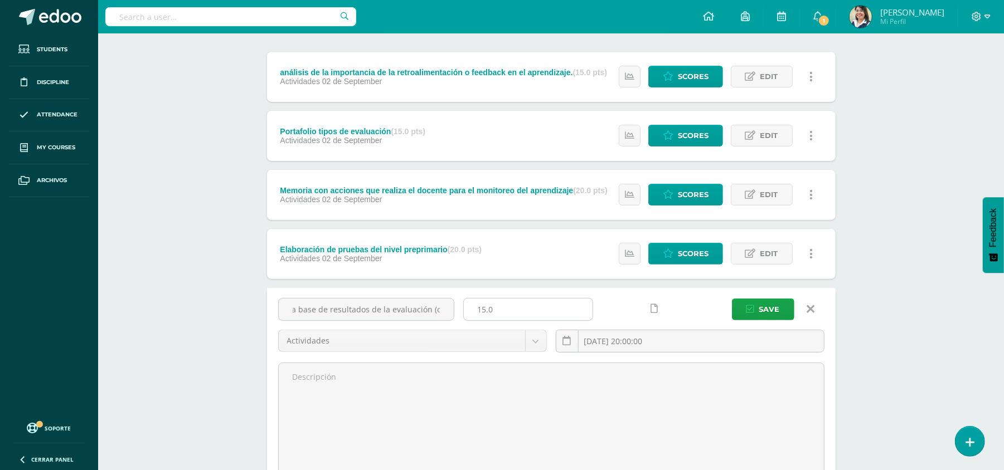
scroll to position [0, 186]
drag, startPoint x: 397, startPoint y: 308, endPoint x: 494, endPoint y: 313, distance: 97.1
click at [494, 313] on div "Elaboración de planificación con reorganización a base de resultados de la eval…" at bounding box center [551, 330] width 555 height 64
type input "Elaboración de planificación"
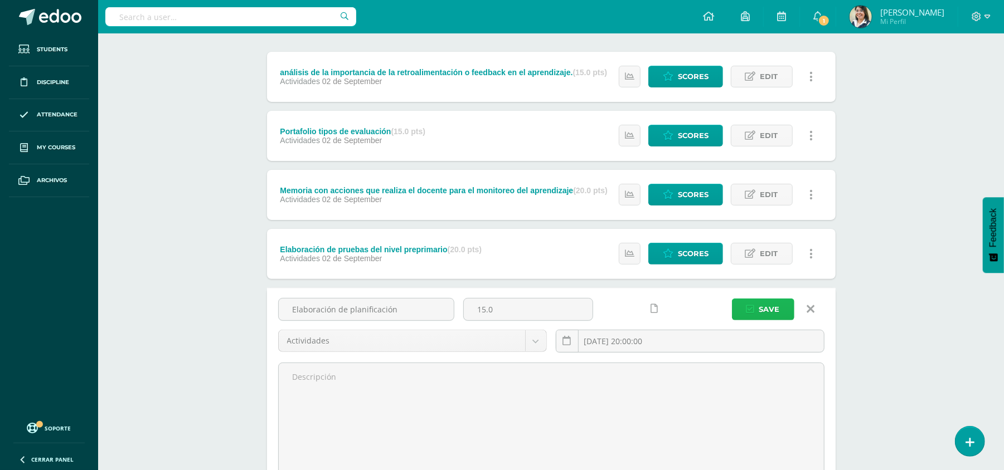
click at [747, 302] on button "Save" at bounding box center [763, 310] width 62 height 22
